Goal: Navigation & Orientation: Find specific page/section

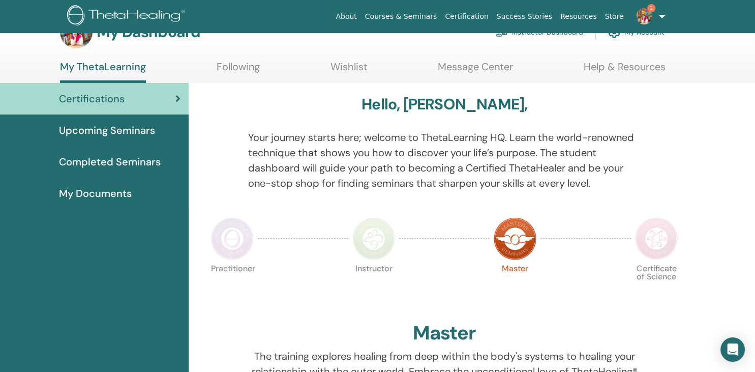
scroll to position [26, 0]
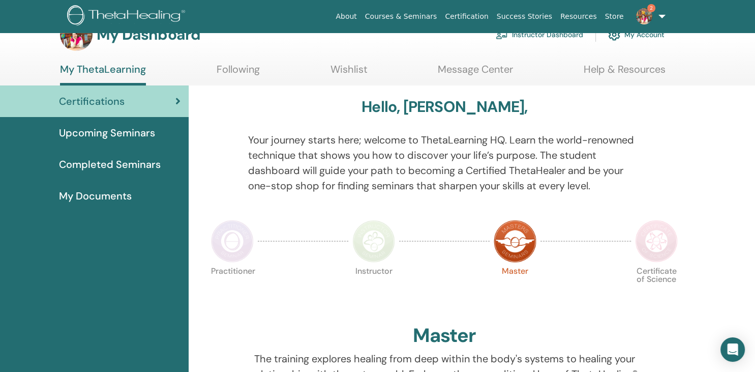
click at [104, 137] on span "Upcoming Seminars" at bounding box center [107, 132] width 96 height 15
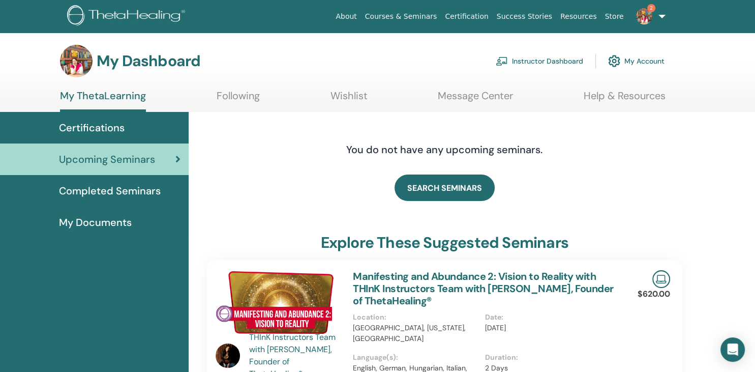
click at [127, 200] on link "Completed Seminars" at bounding box center [94, 191] width 189 height 32
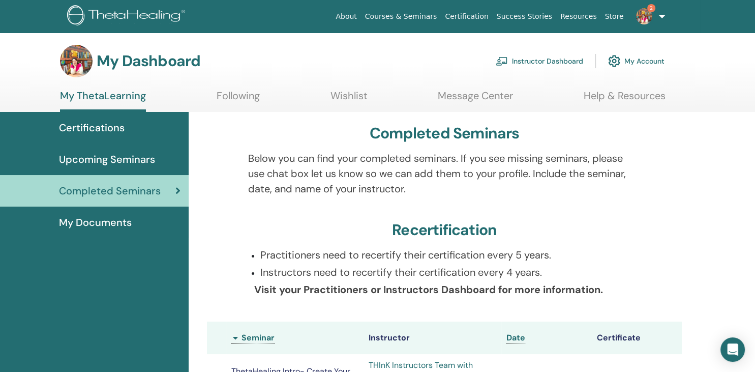
click at [414, 15] on link "Courses & Seminars" at bounding box center [401, 16] width 80 height 19
